Goal: Find contact information: Find contact information

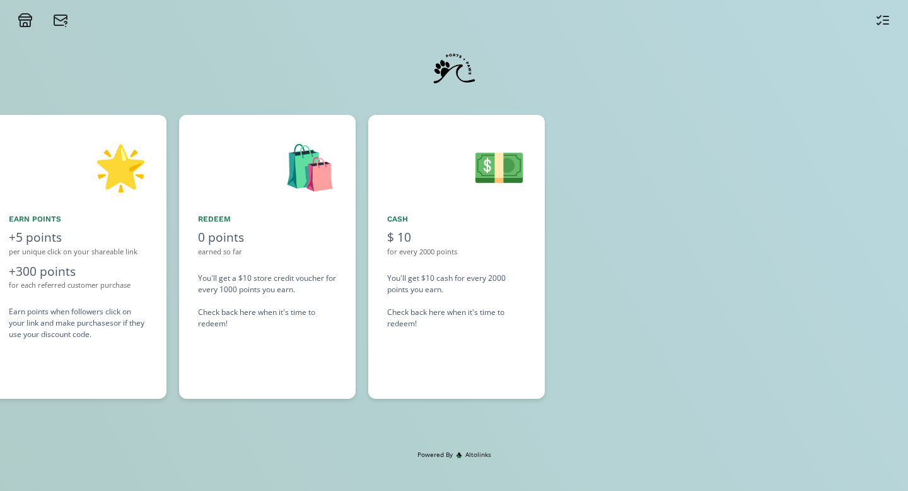
click at [454, 287] on div "You'll get $10 cash for every 2000 points you earn. Check back here when it's t…" at bounding box center [456, 301] width 139 height 57
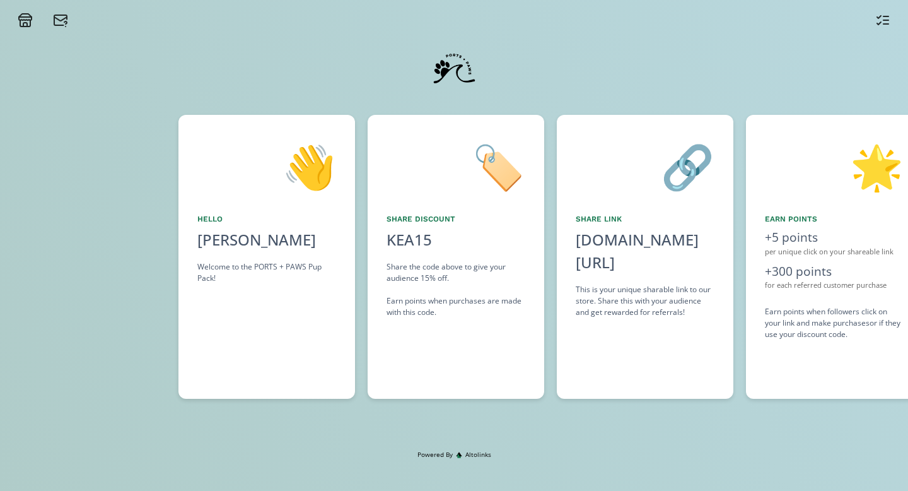
scroll to position [0, 189]
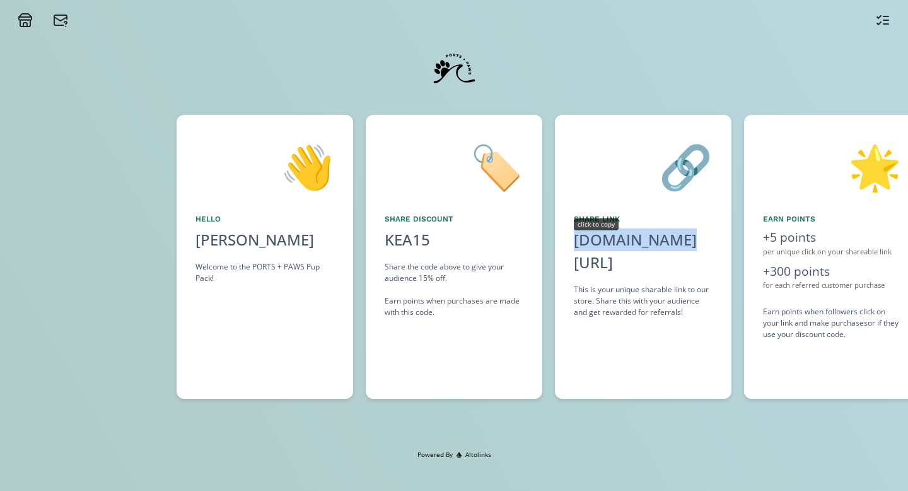
click at [658, 245] on div "[DOMAIN_NAME][URL]" at bounding box center [643, 250] width 139 height 45
copy div "[DOMAIN_NAME][URL]"
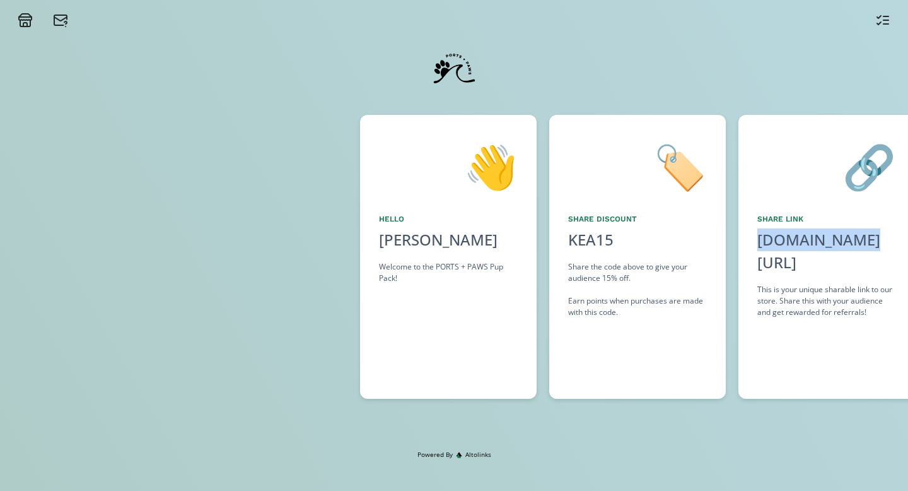
scroll to position [0, 0]
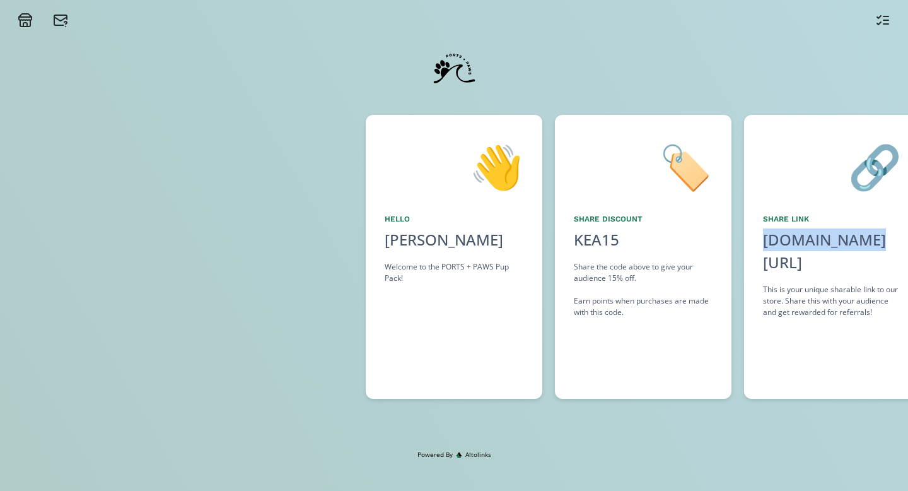
click at [24, 21] on icon at bounding box center [25, 20] width 15 height 15
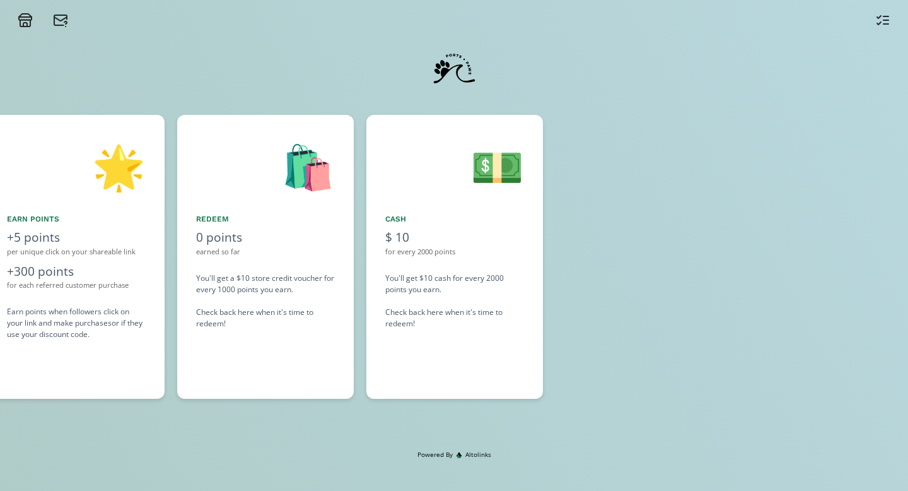
scroll to position [0, 946]
click at [658, 21] on icon at bounding box center [883, 20] width 15 height 15
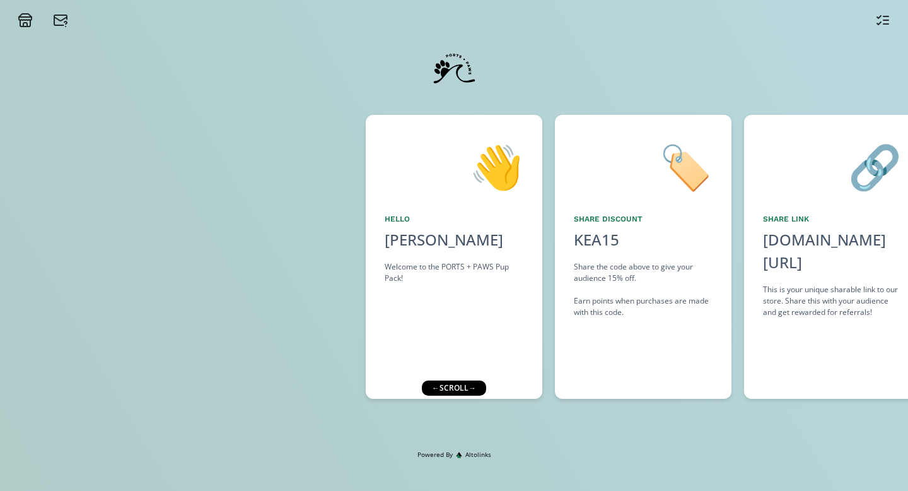
click at [67, 11] on div at bounding box center [454, 14] width 908 height 28
click at [64, 17] on icon at bounding box center [60, 20] width 15 height 15
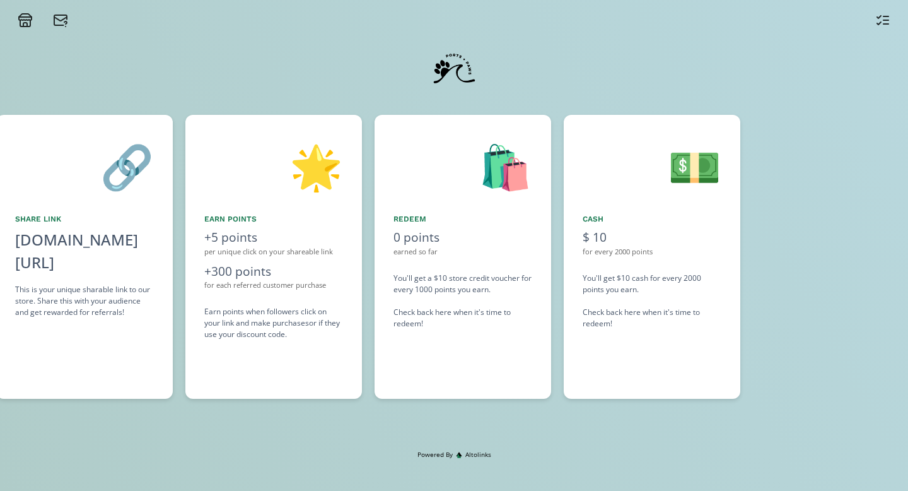
scroll to position [0, 551]
